Goal: Check status: Check status

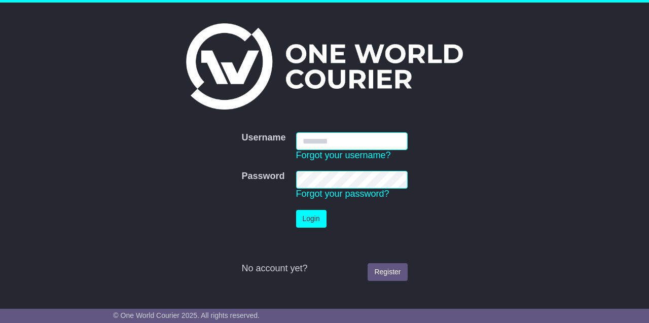
type input "**********"
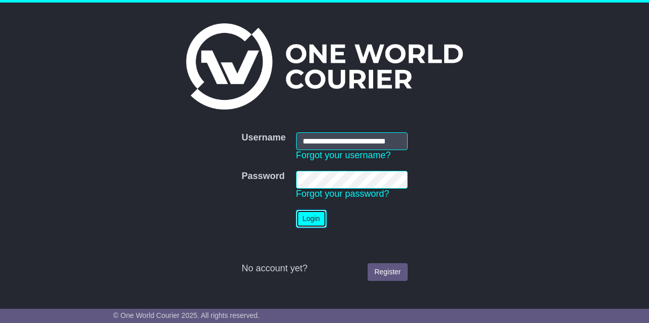
click at [319, 217] on button "Login" at bounding box center [311, 219] width 30 height 18
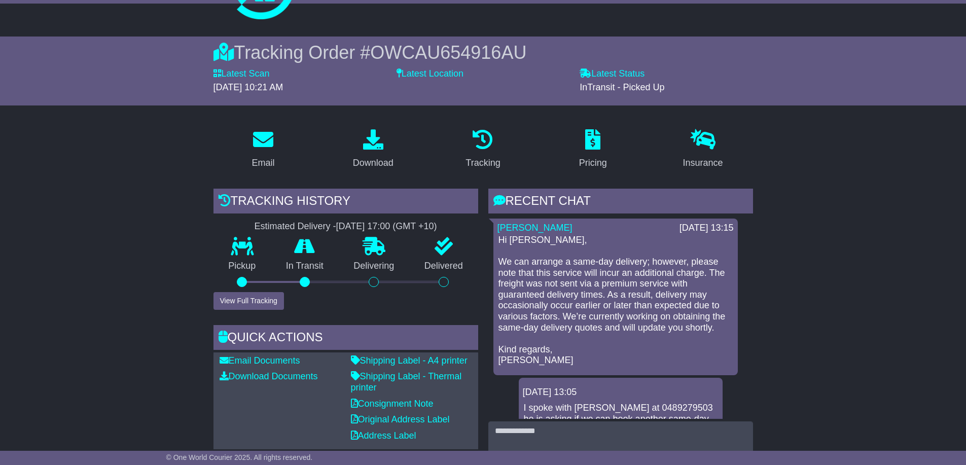
scroll to position [51, 0]
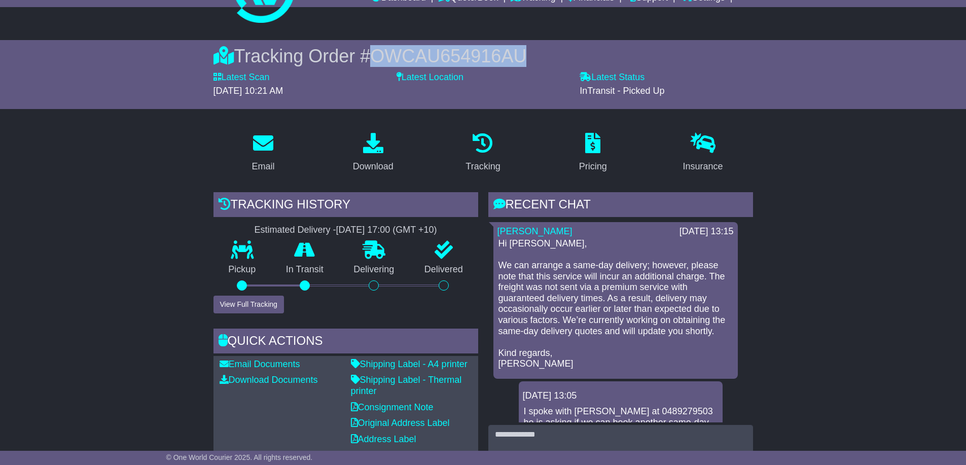
drag, startPoint x: 535, startPoint y: 56, endPoint x: 382, endPoint y: 38, distance: 154.7
drag, startPoint x: 374, startPoint y: 53, endPoint x: 387, endPoint y: 57, distance: 13.8
click at [387, 57] on div "Tracking Order # OWCAU654916AU" at bounding box center [482, 56] width 539 height 22
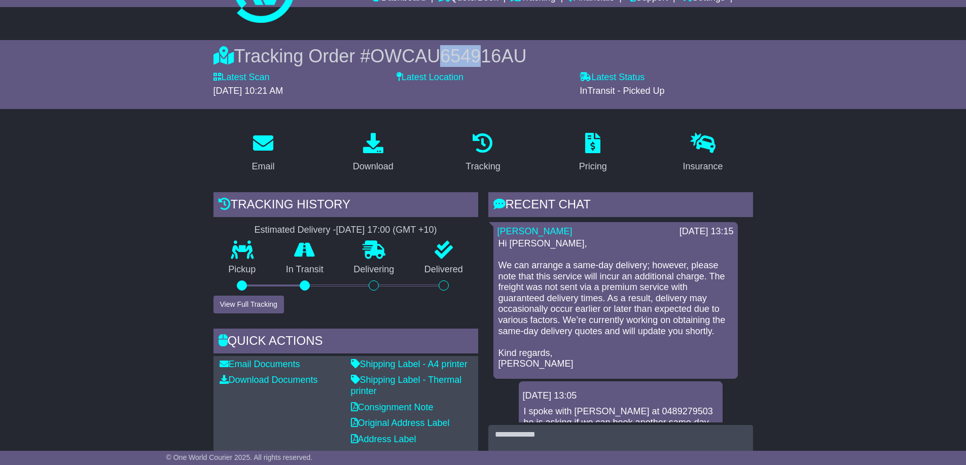
drag, startPoint x: 445, startPoint y: 47, endPoint x: 481, endPoint y: 55, distance: 36.4
click at [481, 55] on span "OWCAU654916AU" at bounding box center [448, 56] width 156 height 21
click at [475, 88] on div "Latest Location" at bounding box center [482, 88] width 183 height 32
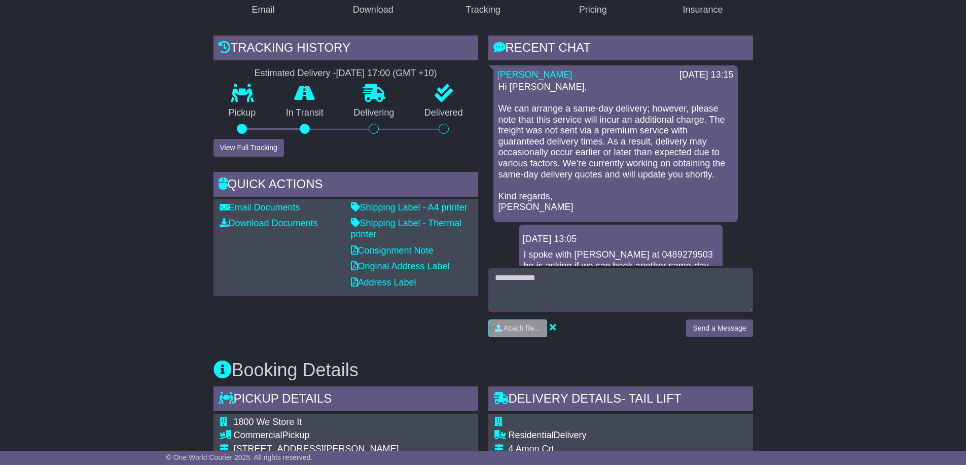
scroll to position [152, 0]
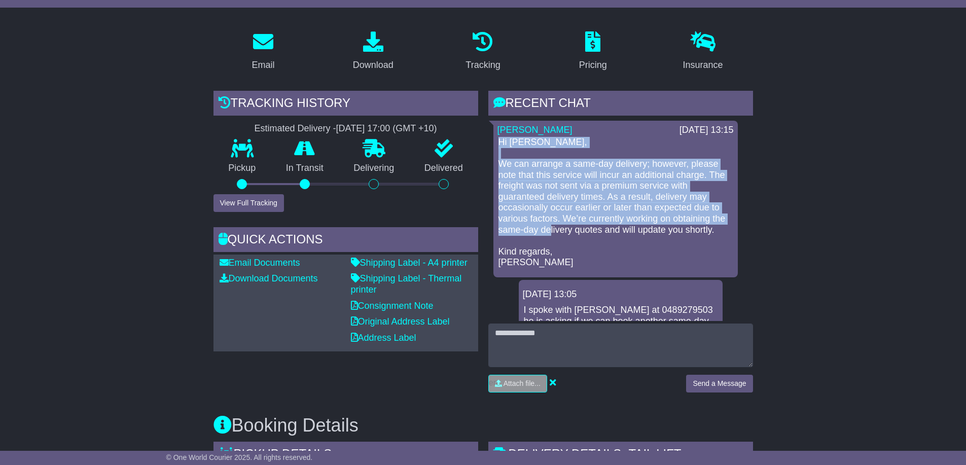
drag, startPoint x: 496, startPoint y: 141, endPoint x: 549, endPoint y: 230, distance: 103.4
click at [549, 230] on div "[PERSON_NAME] [DATE] 13:15 Hi [PERSON_NAME], We can arrange a same-day delivery…" at bounding box center [615, 199] width 244 height 157
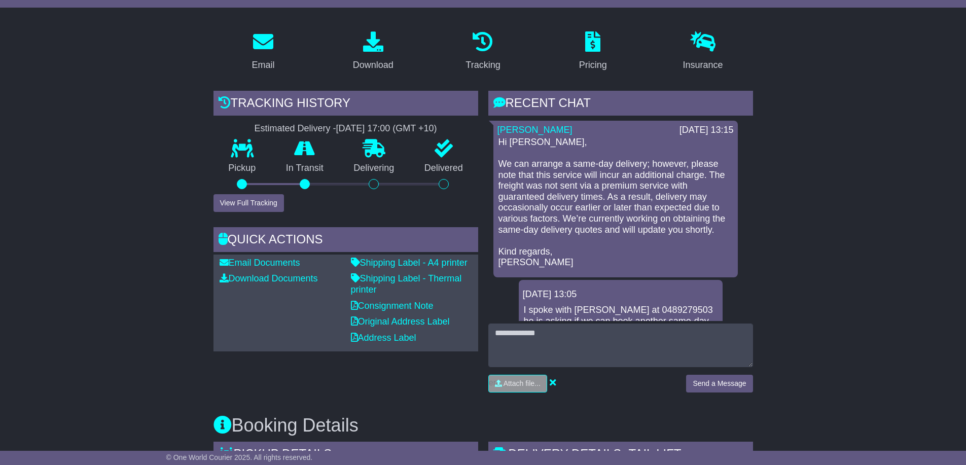
click at [556, 259] on p "Hi [PERSON_NAME], We can arrange a same-day delivery; however, please note that…" at bounding box center [615, 202] width 234 height 131
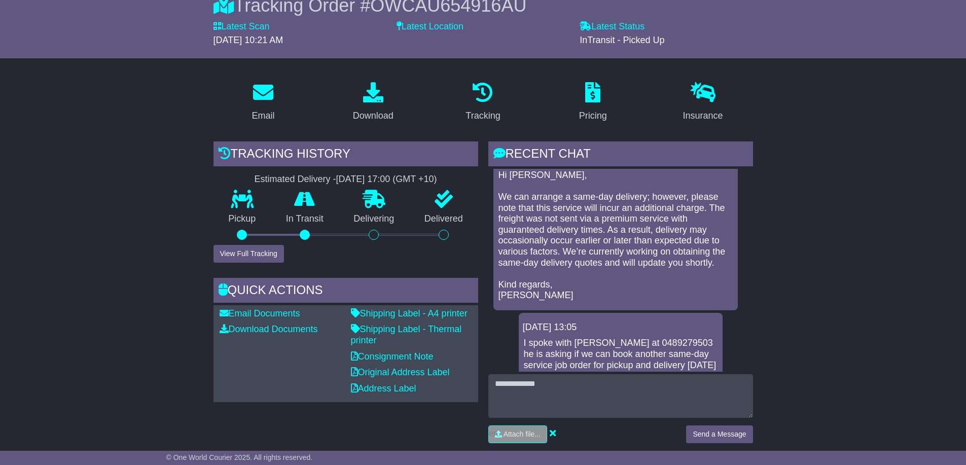
scroll to position [0, 0]
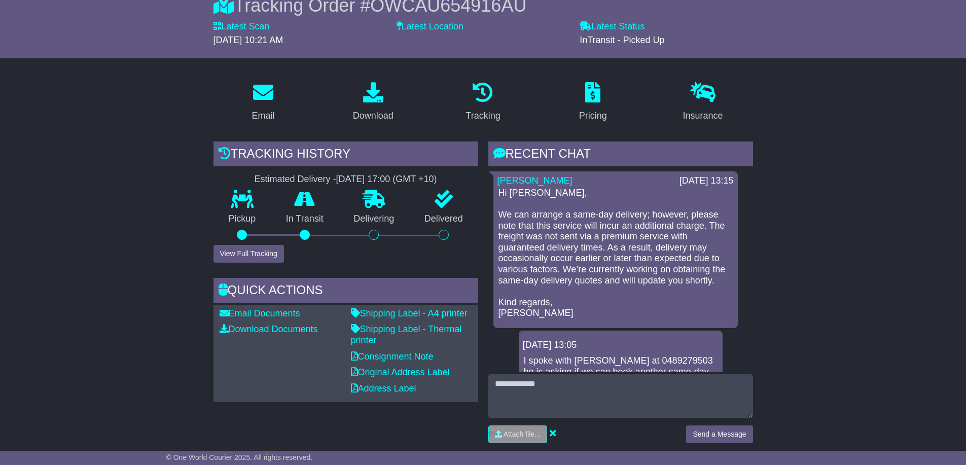
drag, startPoint x: 479, startPoint y: 136, endPoint x: 837, endPoint y: 439, distance: 469.4
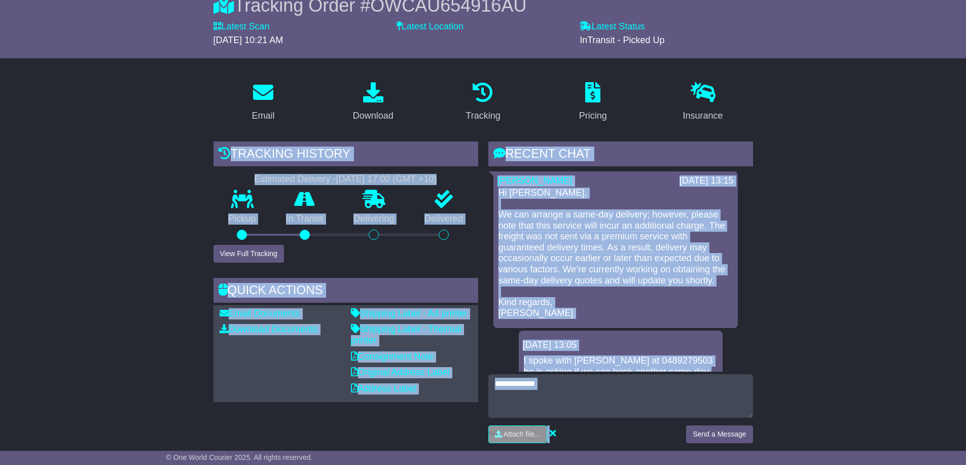
drag, startPoint x: 837, startPoint y: 435, endPoint x: 180, endPoint y: 95, distance: 740.0
drag, startPoint x: 182, startPoint y: 77, endPoint x: 590, endPoint y: 357, distance: 494.6
drag, startPoint x: 214, startPoint y: 86, endPoint x: 652, endPoint y: 329, distance: 501.0
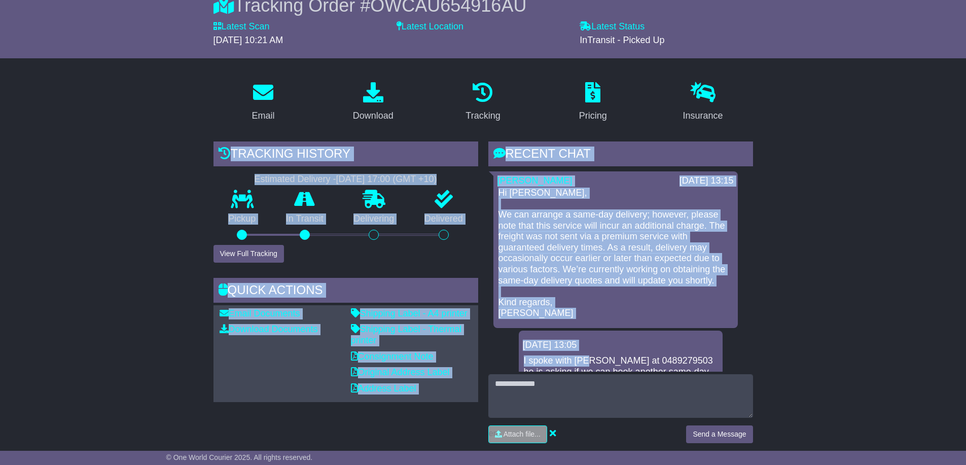
drag, startPoint x: 209, startPoint y: 126, endPoint x: 678, endPoint y: 355, distance: 522.5
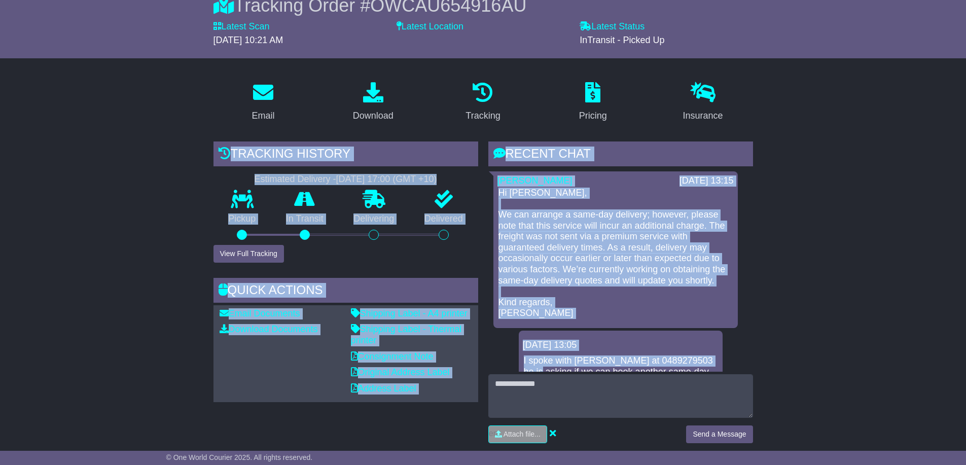
drag, startPoint x: 919, startPoint y: 362, endPoint x: 138, endPoint y: 94, distance: 825.4
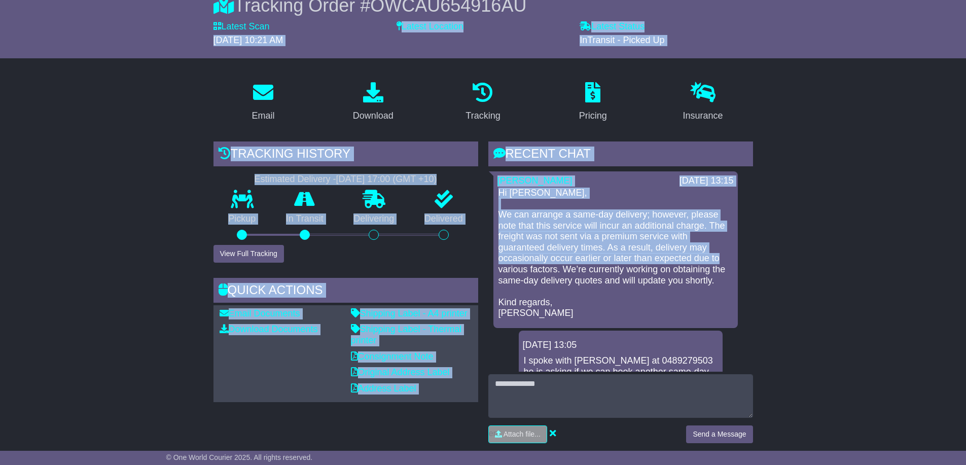
drag, startPoint x: 167, startPoint y: 49, endPoint x: 951, endPoint y: 256, distance: 811.5
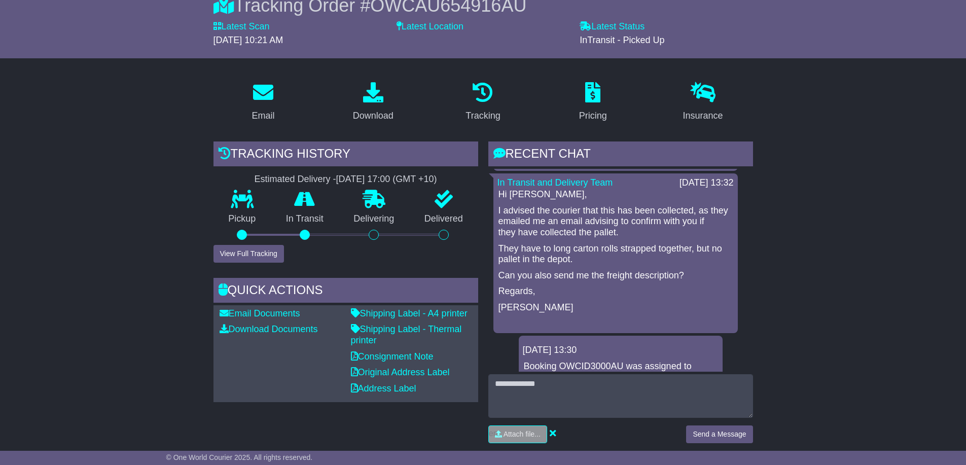
scroll to position [4028, 0]
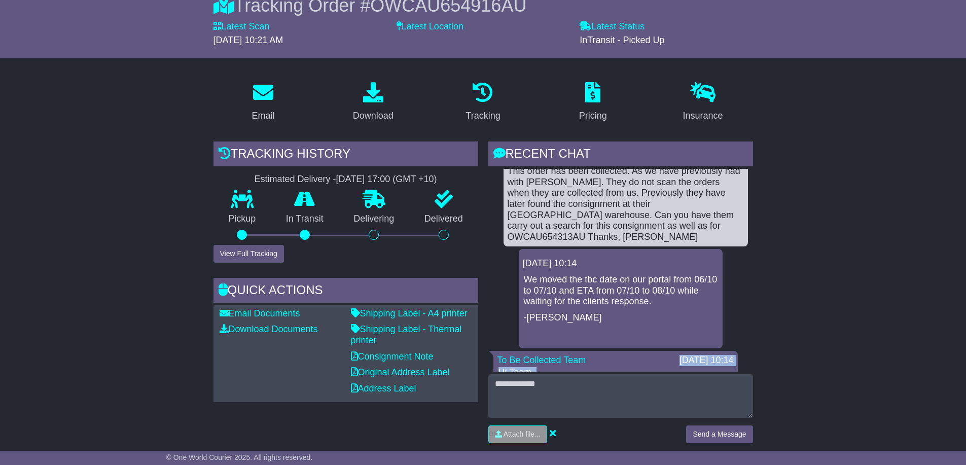
drag, startPoint x: 644, startPoint y: 260, endPoint x: 730, endPoint y: 394, distance: 159.3
click at [641, 322] on div "RECENT CHAT Loading... No messages [PERSON_NAME] [DATE] 13:15 Hi [PERSON_NAME],…" at bounding box center [620, 295] width 265 height 309
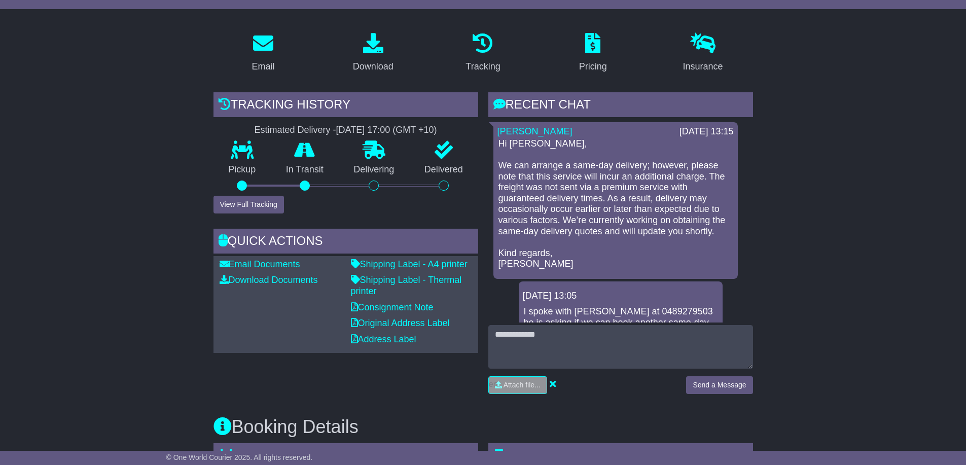
scroll to position [152, 0]
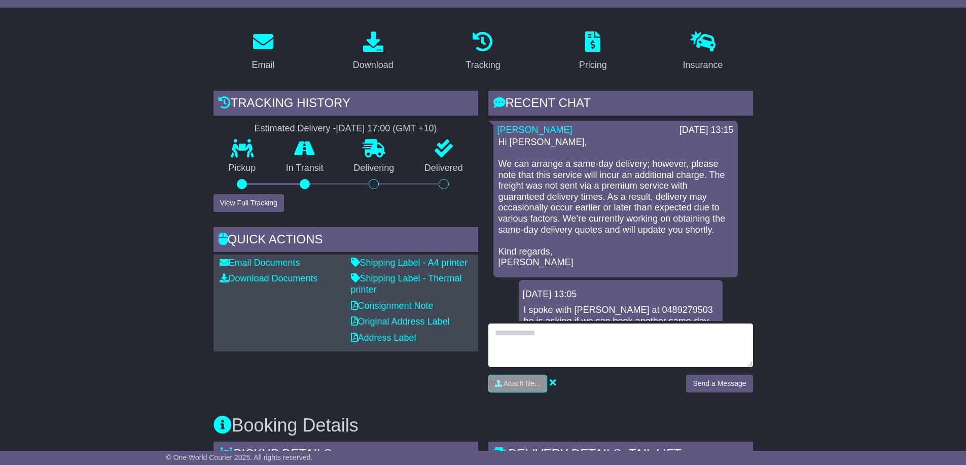
click at [607, 322] on textarea at bounding box center [620, 345] width 265 height 44
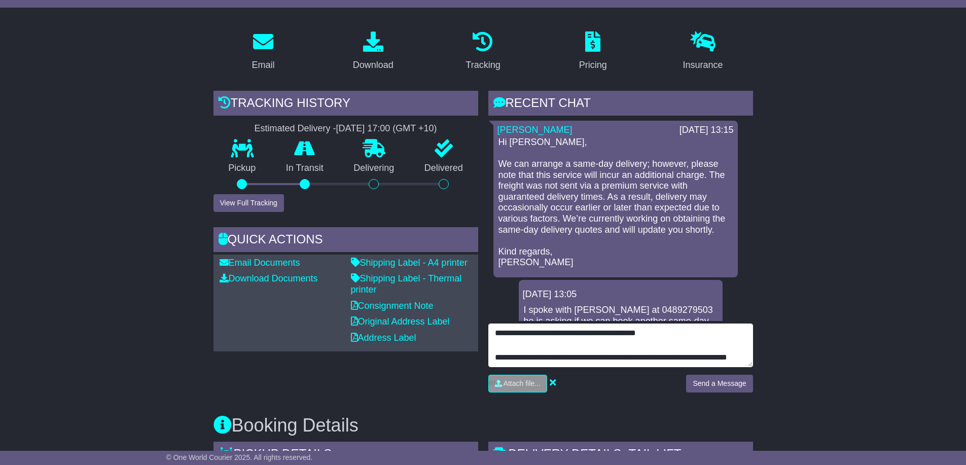
scroll to position [44, 0]
type textarea "**********"
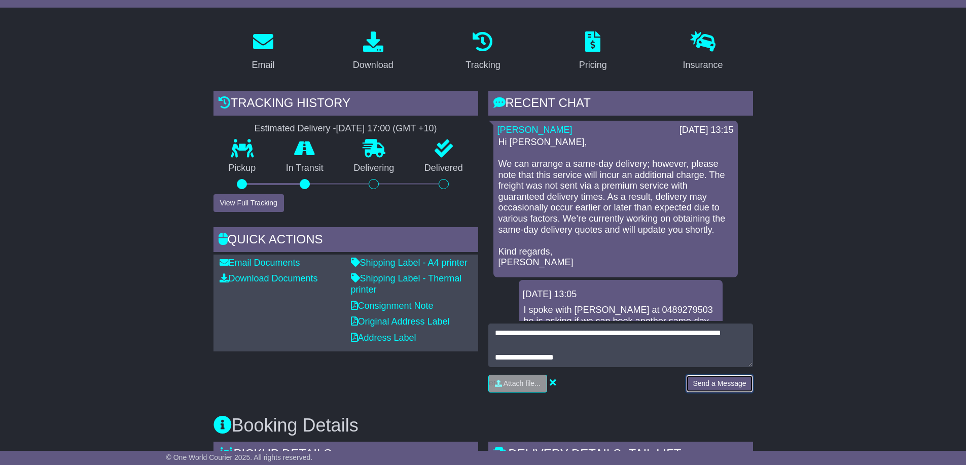
click at [641, 322] on button "Send a Message" at bounding box center [719, 384] width 66 height 18
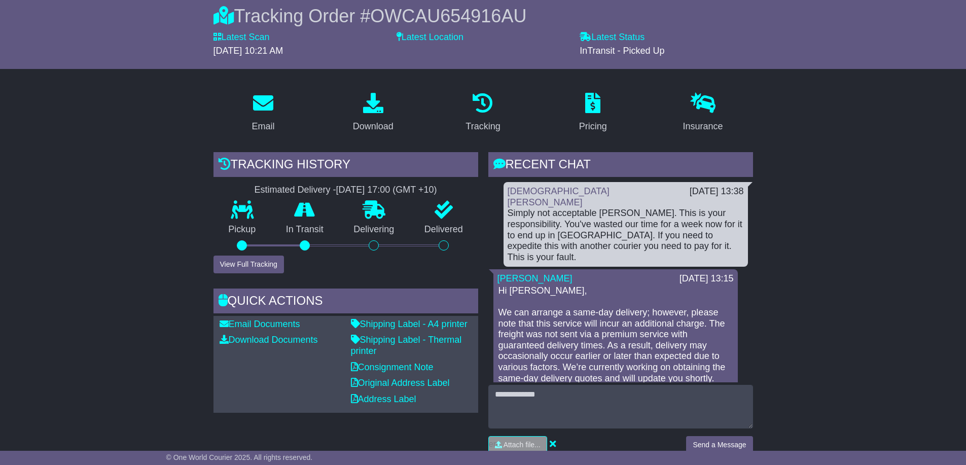
scroll to position [0, 0]
